Goal: Task Accomplishment & Management: Use online tool/utility

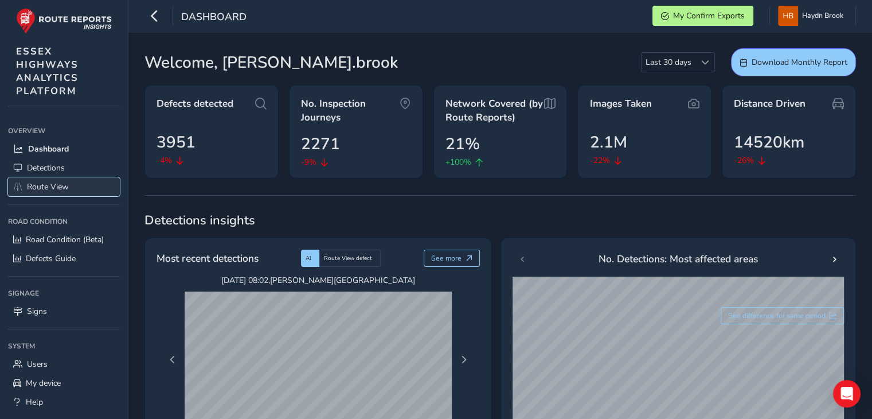
click at [42, 187] on span "Route View" at bounding box center [48, 186] width 42 height 11
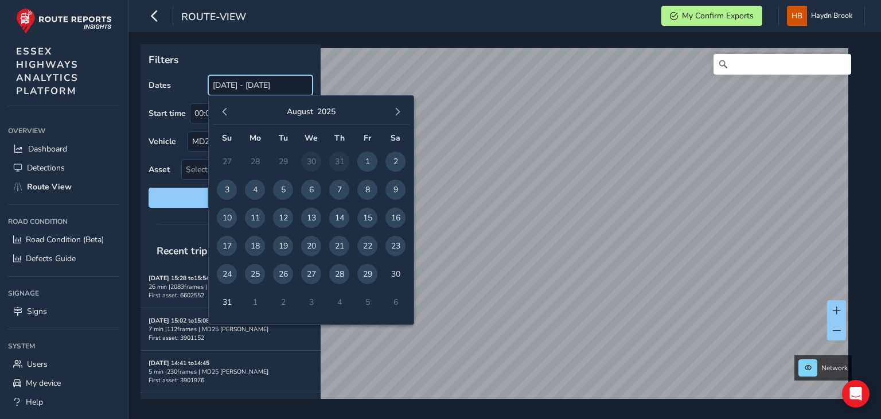
click at [272, 83] on input "[DATE] - [DATE]" at bounding box center [260, 85] width 104 height 20
click at [310, 276] on span "27" at bounding box center [311, 274] width 20 height 20
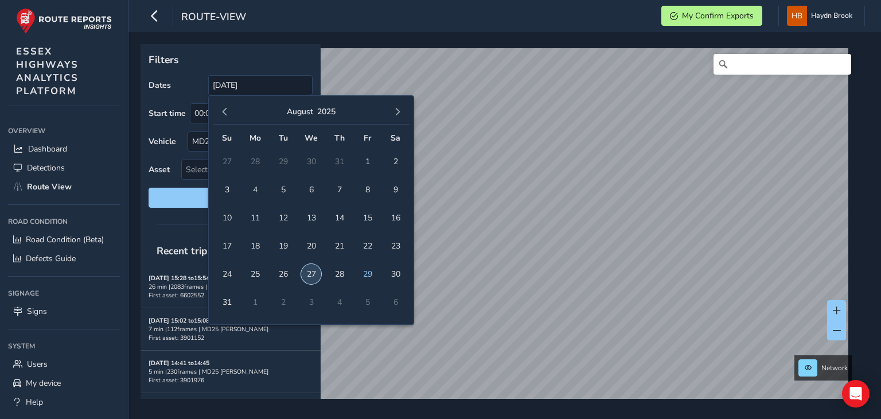
click at [310, 276] on span "27" at bounding box center [311, 274] width 20 height 20
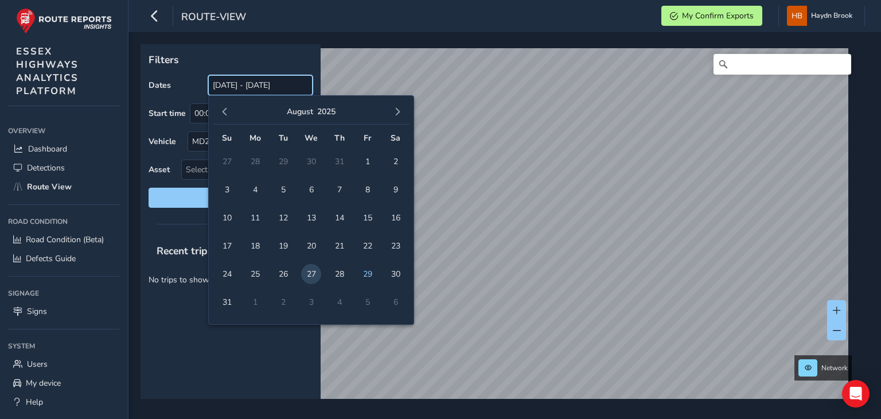
click at [271, 84] on input "[DATE] - [DATE]" at bounding box center [260, 85] width 104 height 20
click at [283, 269] on span "26" at bounding box center [283, 274] width 20 height 20
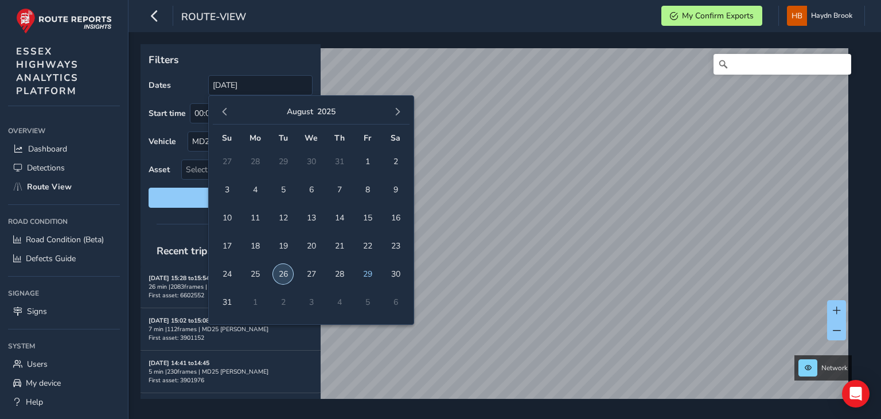
click at [283, 269] on span "26" at bounding box center [283, 274] width 20 height 20
type input "[DATE] - [DATE]"
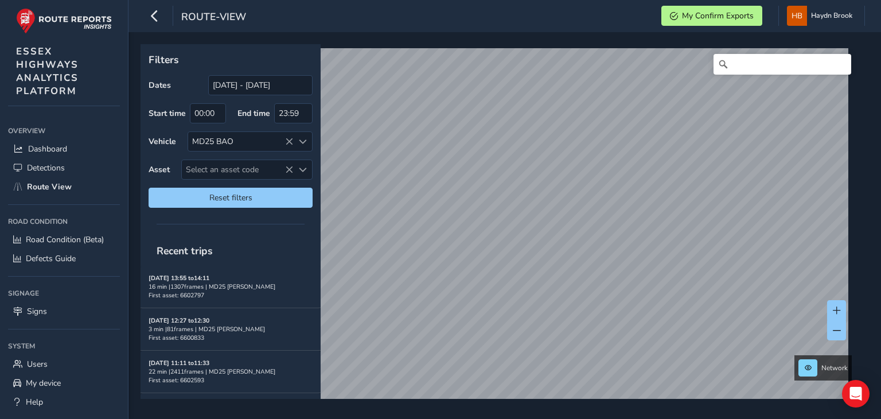
scroll to position [32, 0]
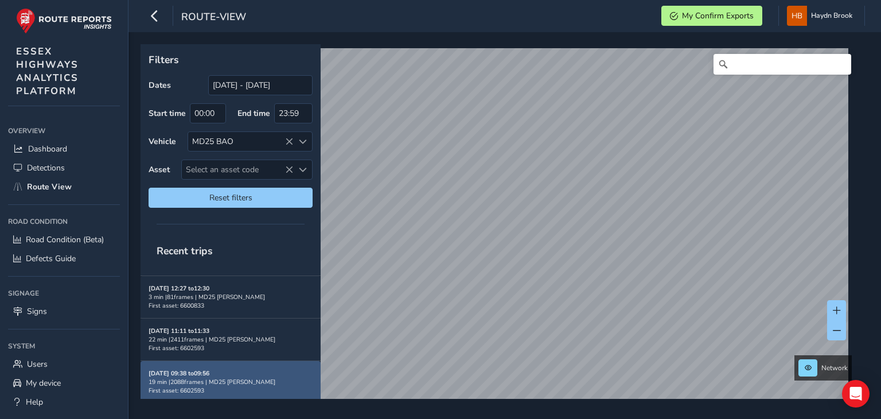
click at [219, 390] on div "[DATE] 09:38 to 09:56 19 min | 2088 frames | MD25 BAO First asset: 6602593" at bounding box center [230, 382] width 164 height 42
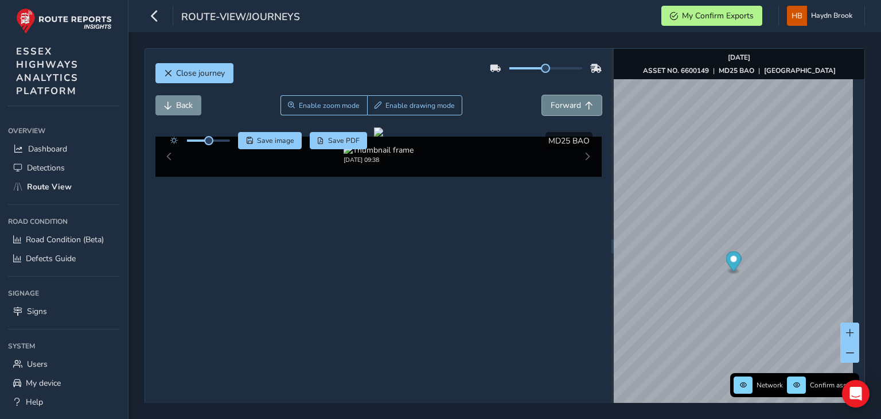
click at [560, 101] on span "Forward" at bounding box center [565, 105] width 30 height 11
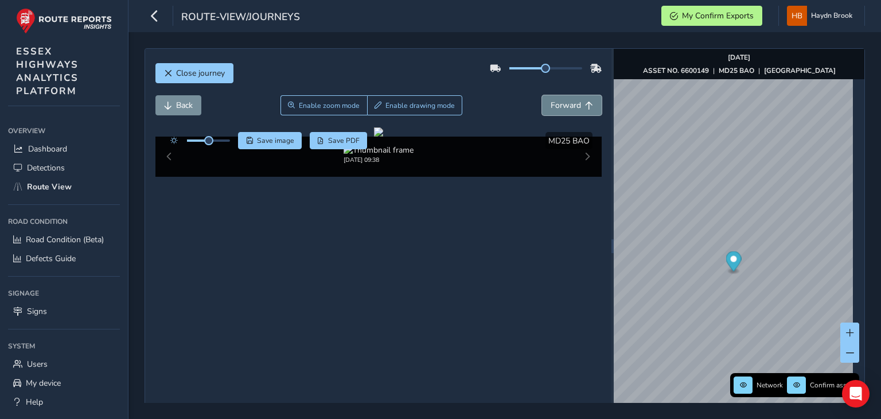
click at [560, 101] on span "Forward" at bounding box center [565, 105] width 30 height 11
click at [846, 351] on span at bounding box center [850, 353] width 8 height 8
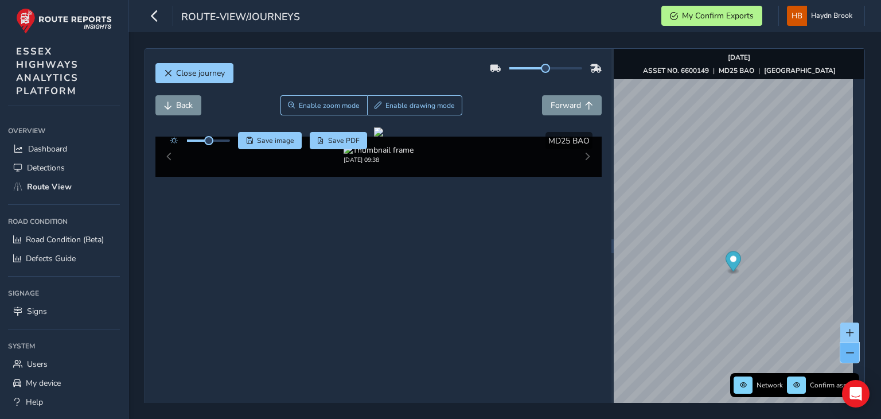
click at [846, 351] on span at bounding box center [850, 353] width 8 height 8
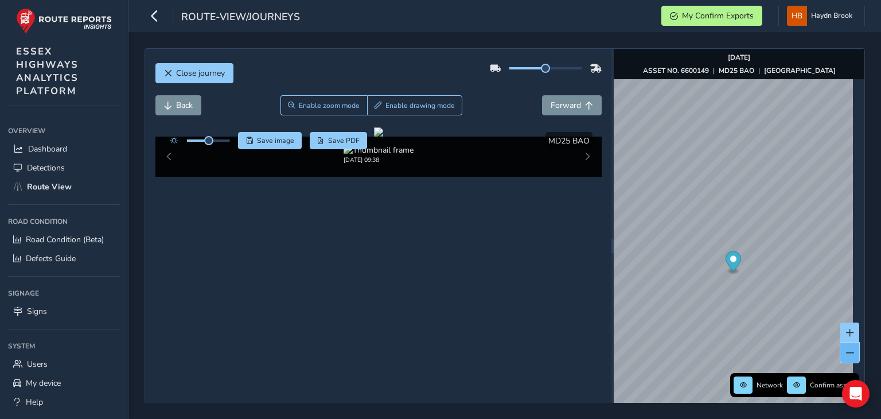
click at [846, 351] on span at bounding box center [850, 353] width 8 height 8
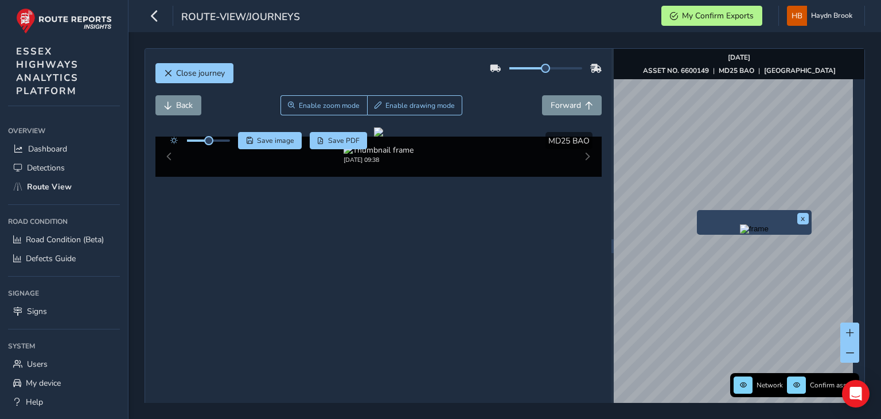
click at [740, 233] on img "Preview frame" at bounding box center [754, 228] width 29 height 9
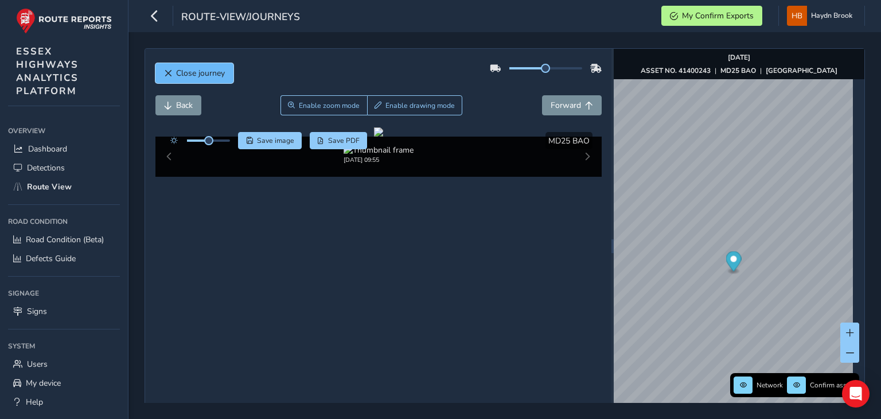
click at [202, 68] on span "Close journey" at bounding box center [200, 73] width 49 height 11
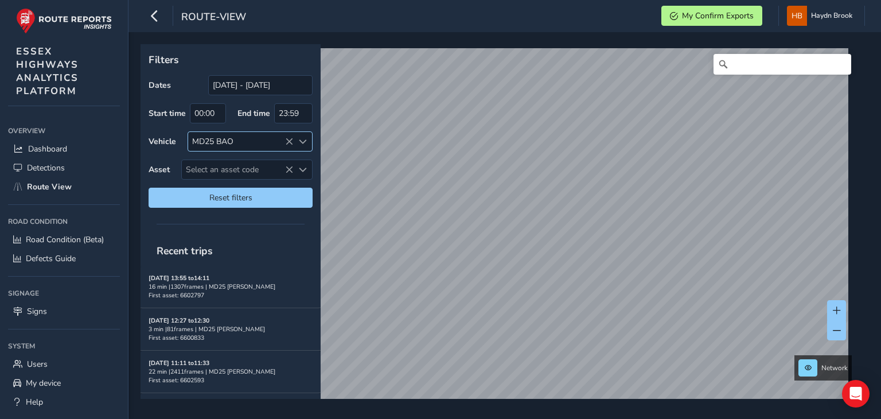
click at [288, 143] on icon at bounding box center [289, 142] width 8 height 8
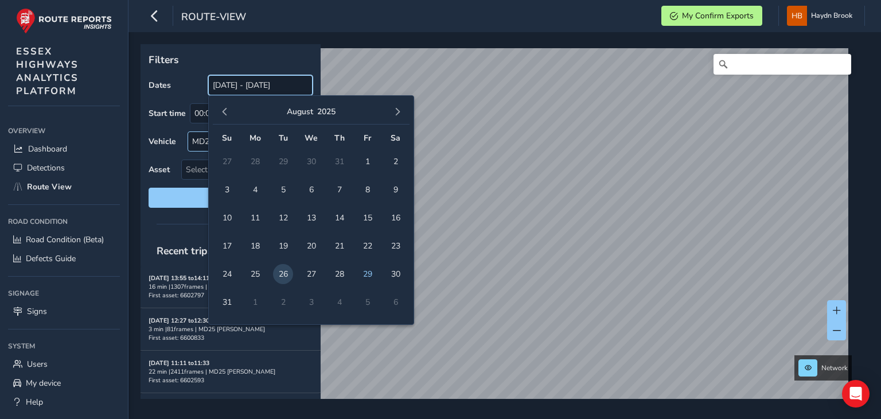
click at [287, 89] on input "[DATE] - [DATE]" at bounding box center [260, 85] width 104 height 20
click at [292, 83] on input "[DATE] - [DATE]" at bounding box center [260, 85] width 104 height 20
click at [344, 277] on span "28" at bounding box center [339, 274] width 20 height 20
click at [364, 276] on span "29" at bounding box center [367, 274] width 20 height 20
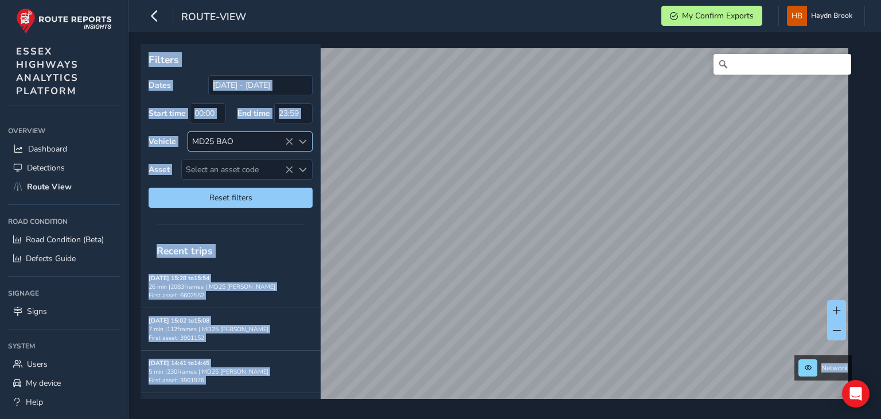
click at [292, 139] on icon at bounding box center [289, 142] width 8 height 8
click at [301, 52] on p "Filters" at bounding box center [230, 59] width 164 height 15
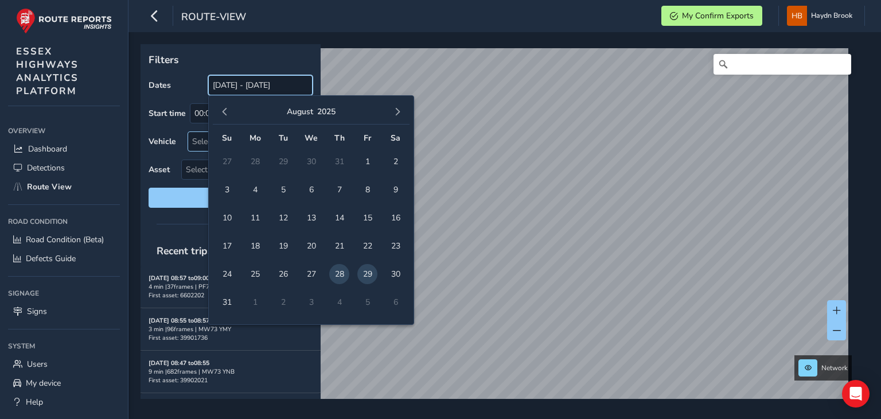
click at [298, 79] on input "[DATE] - [DATE]" at bounding box center [260, 85] width 104 height 20
click at [307, 270] on span "27" at bounding box center [311, 274] width 20 height 20
click at [368, 271] on span "29" at bounding box center [367, 274] width 20 height 20
type input "[DATE] - [DATE]"
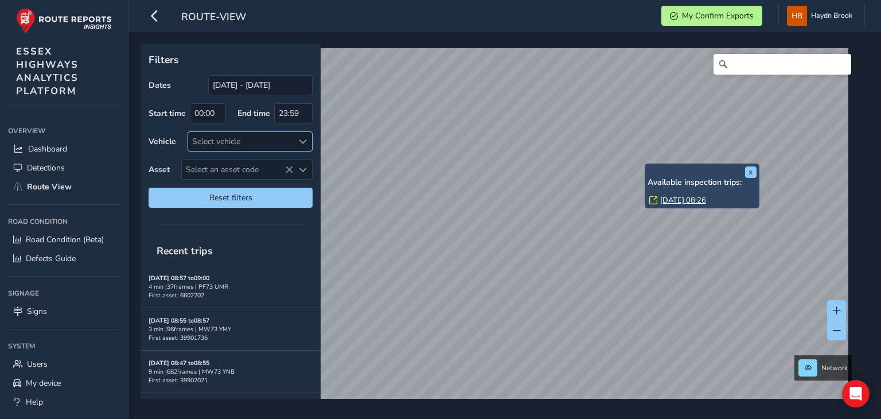
click at [678, 200] on link "[DATE] 08:26" at bounding box center [683, 200] width 46 height 10
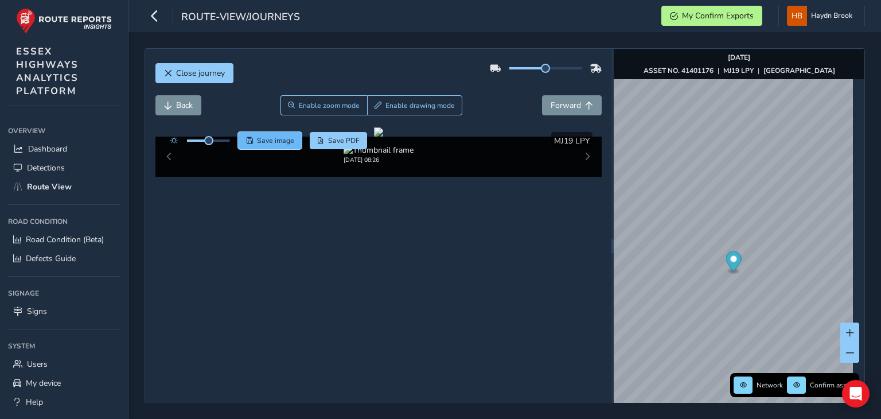
click at [282, 142] on span "Save image" at bounding box center [275, 140] width 37 height 9
click at [550, 106] on span "Forward" at bounding box center [565, 105] width 30 height 11
click at [286, 142] on span "Save image" at bounding box center [275, 140] width 37 height 9
click at [585, 113] on button "Forward" at bounding box center [572, 105] width 60 height 20
click at [287, 142] on span "Save image" at bounding box center [275, 140] width 37 height 9
